Goal: Task Accomplishment & Management: Manage account settings

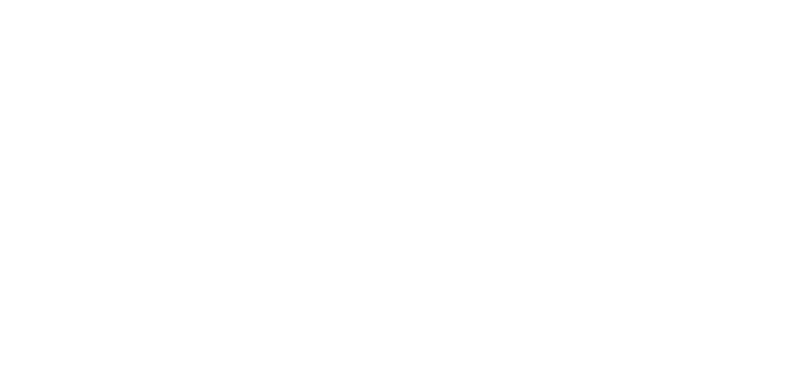
select select "not_cancelled"
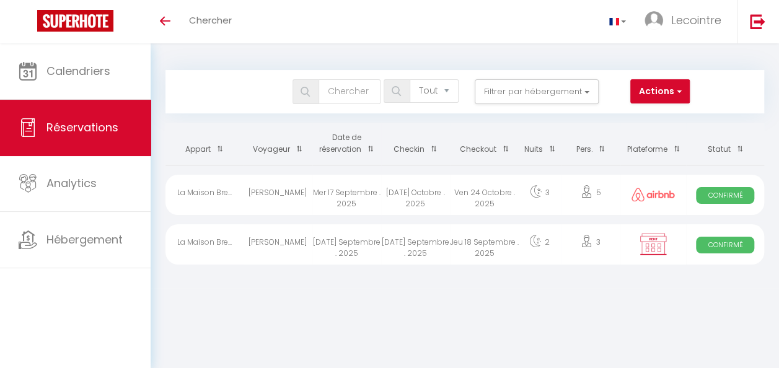
click at [421, 192] on div "[DATE] Octobre . 2025" at bounding box center [415, 195] width 69 height 40
select select "OK"
select select "0"
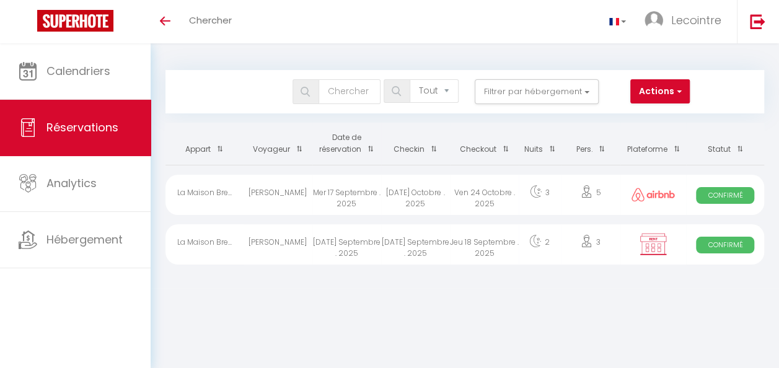
select select "1"
select select
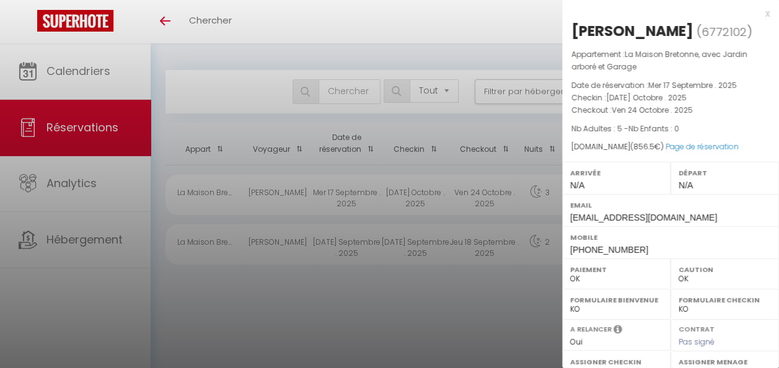
scroll to position [12, 0]
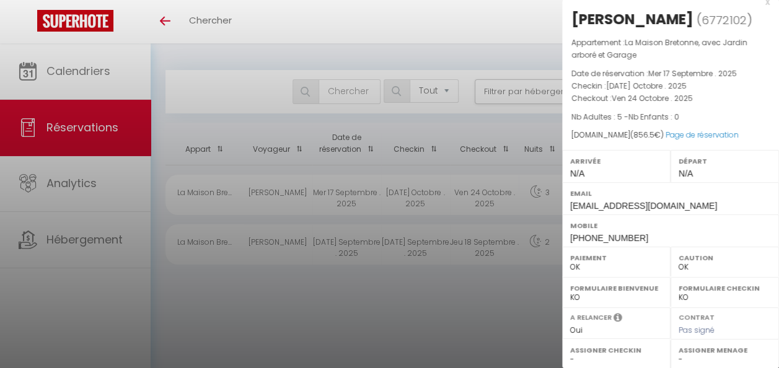
click at [489, 281] on div at bounding box center [389, 184] width 779 height 368
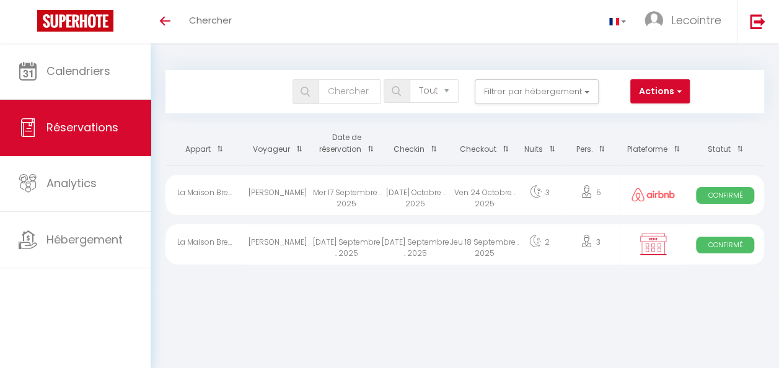
click at [483, 243] on div "Jeu 18 Septembre . 2025" at bounding box center [484, 244] width 69 height 40
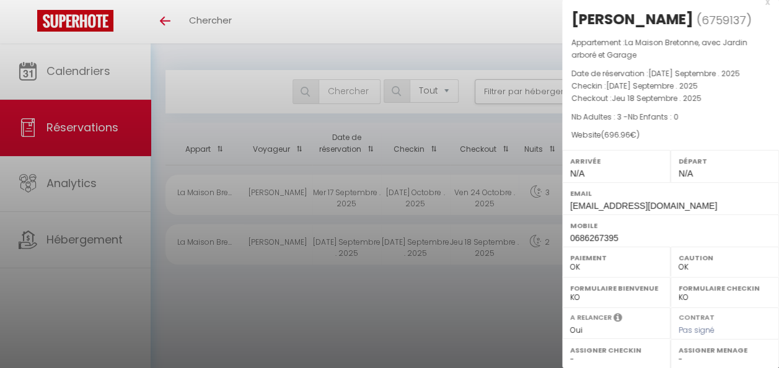
click at [530, 291] on div at bounding box center [389, 184] width 779 height 368
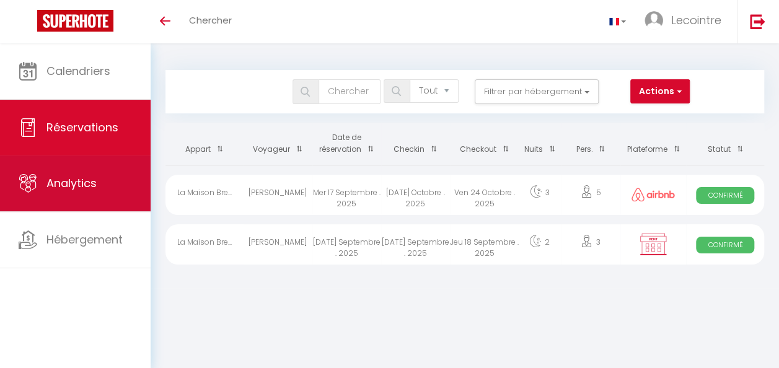
click at [68, 191] on link "Analytics" at bounding box center [75, 183] width 151 height 56
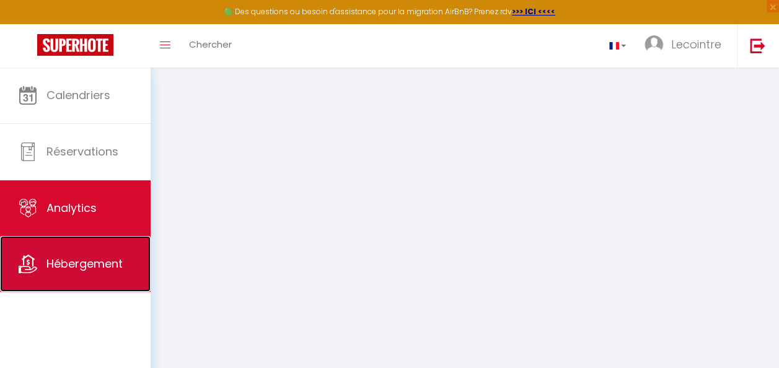
click at [89, 256] on span "Hébergement" at bounding box center [84, 263] width 76 height 15
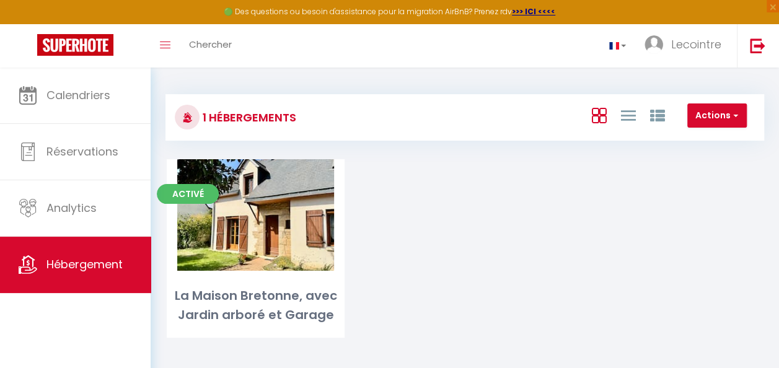
scroll to position [68, 0]
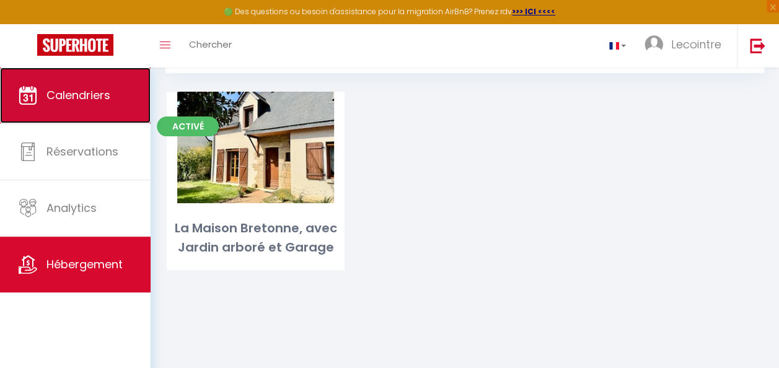
click at [75, 101] on span "Calendriers" at bounding box center [78, 94] width 64 height 15
